Goal: Book appointment/travel/reservation

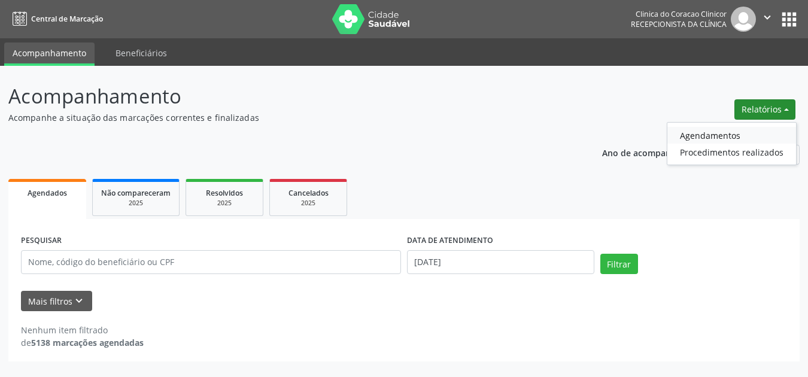
click at [710, 138] on link "Agendamentos" at bounding box center [731, 135] width 129 height 17
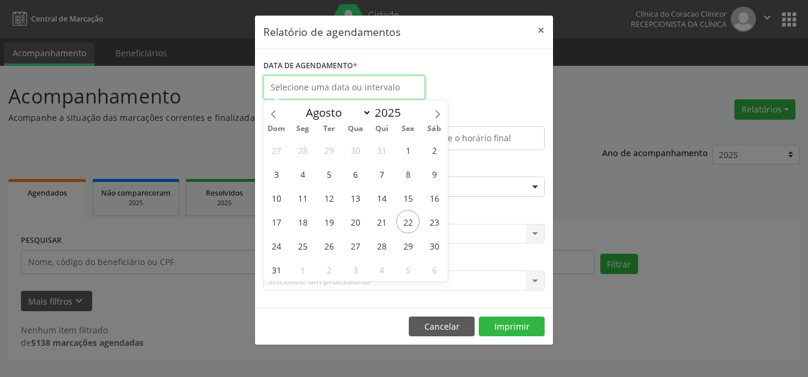
click at [341, 89] on input "text" at bounding box center [344, 87] width 162 height 24
click at [379, 221] on span "21" at bounding box center [381, 221] width 23 height 23
type input "21/08/2025"
click at [379, 221] on span "21" at bounding box center [381, 221] width 23 height 23
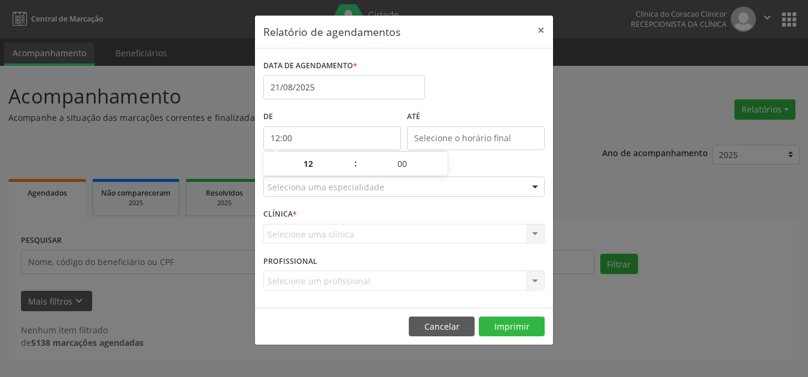
click at [377, 143] on input "12:00" at bounding box center [332, 138] width 138 height 24
click at [350, 168] on span at bounding box center [349, 170] width 8 height 12
type input "11:00"
type input "11"
click at [350, 168] on span at bounding box center [349, 170] width 8 height 12
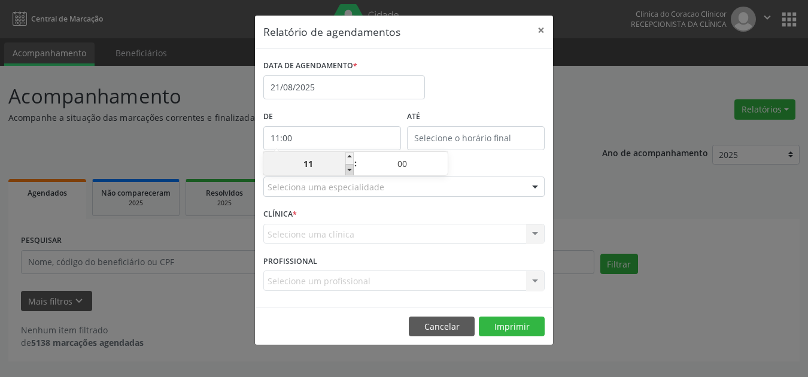
type input "10:00"
type input "10"
click at [446, 136] on input "12:00" at bounding box center [476, 138] width 138 height 24
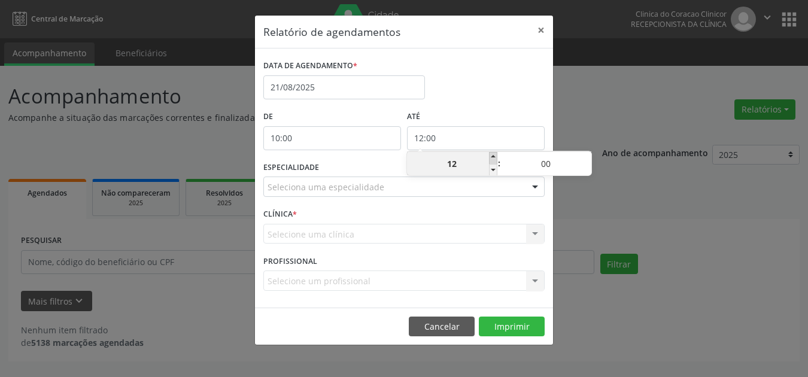
click at [494, 156] on span at bounding box center [493, 158] width 8 height 12
type input "13:00"
type input "13"
click at [492, 102] on div "DATA DE AGENDAMENTO * [DATE]" at bounding box center [403, 82] width 287 height 51
click at [539, 184] on div at bounding box center [535, 187] width 18 height 20
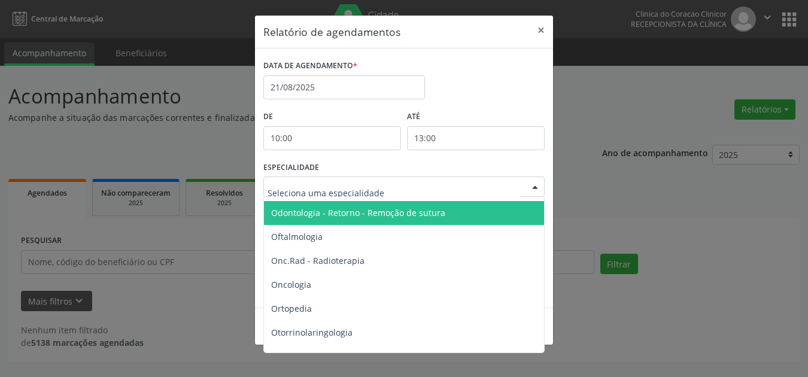
scroll to position [1616, 0]
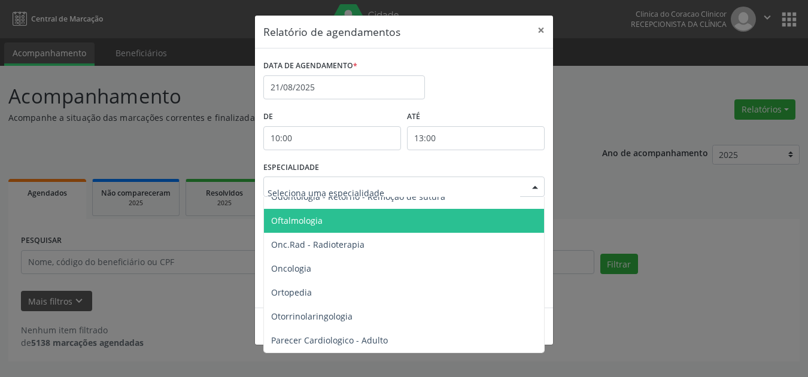
click at [343, 221] on span "Oftalmologia" at bounding box center [405, 221] width 282 height 24
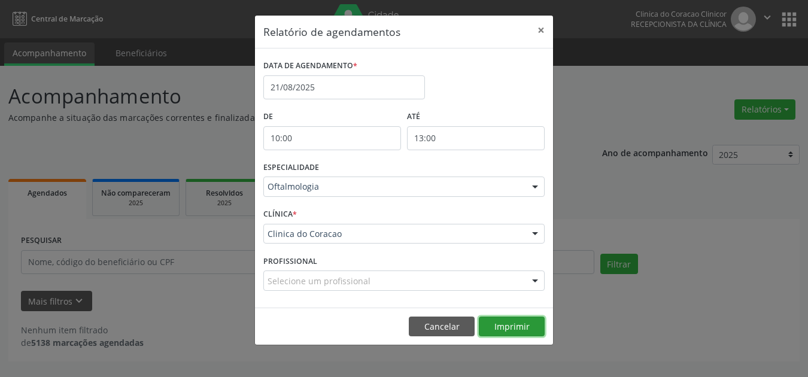
click at [497, 330] on button "Imprimir" at bounding box center [512, 327] width 66 height 20
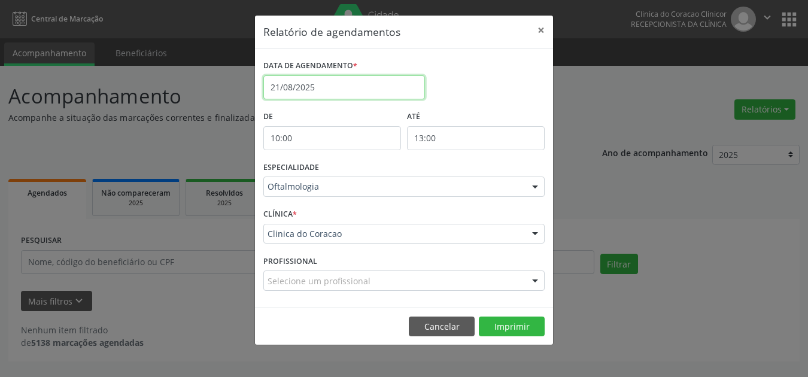
click at [381, 86] on input "21/08/2025" at bounding box center [344, 87] width 162 height 24
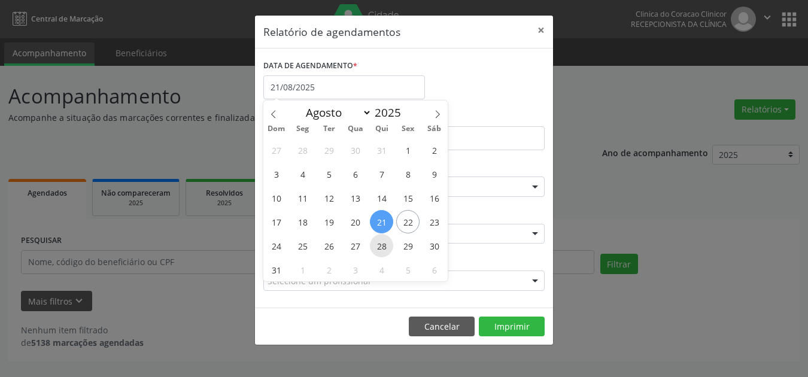
click at [380, 239] on span "28" at bounding box center [381, 245] width 23 height 23
type input "[DATE]"
click at [388, 248] on span "28" at bounding box center [381, 245] width 23 height 23
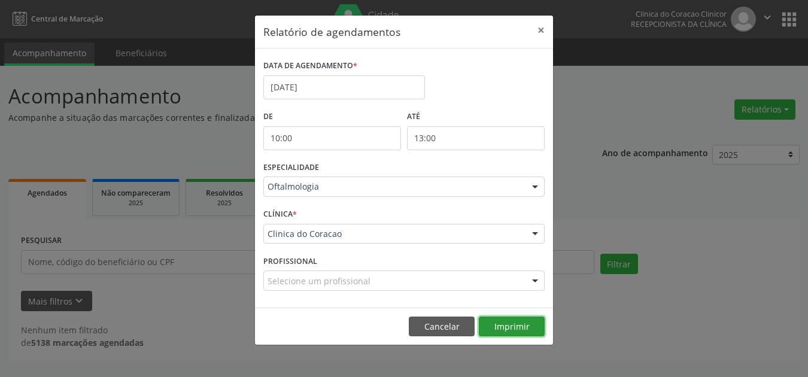
click at [494, 327] on button "Imprimir" at bounding box center [512, 327] width 66 height 20
click at [532, 186] on div at bounding box center [535, 187] width 18 height 20
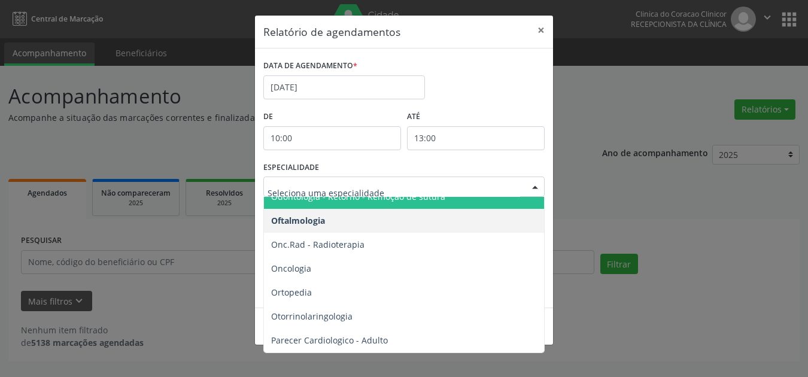
click at [361, 169] on div "ESPECIALIDADE Todas as especialidades Alergologia Angiologia Arritmologia Cardi…" at bounding box center [403, 182] width 287 height 47
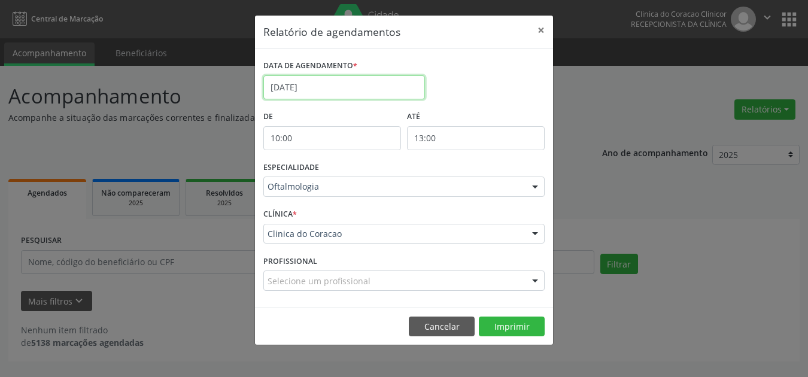
click at [323, 88] on input "[DATE]" at bounding box center [344, 87] width 162 height 24
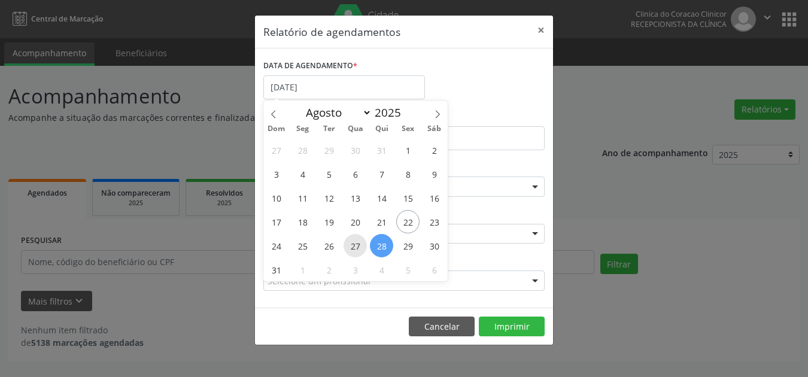
click at [356, 244] on span "27" at bounding box center [355, 245] width 23 height 23
type input "[DATE]"
click at [356, 244] on span "27" at bounding box center [355, 245] width 23 height 23
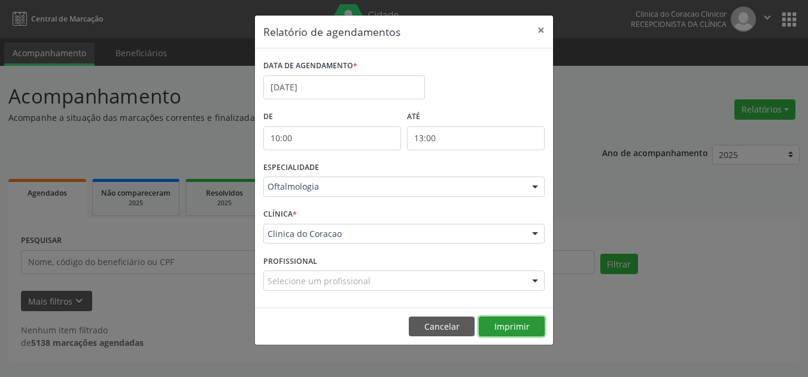
click at [528, 325] on button "Imprimir" at bounding box center [512, 327] width 66 height 20
